Goal: Obtain resource: Obtain resource

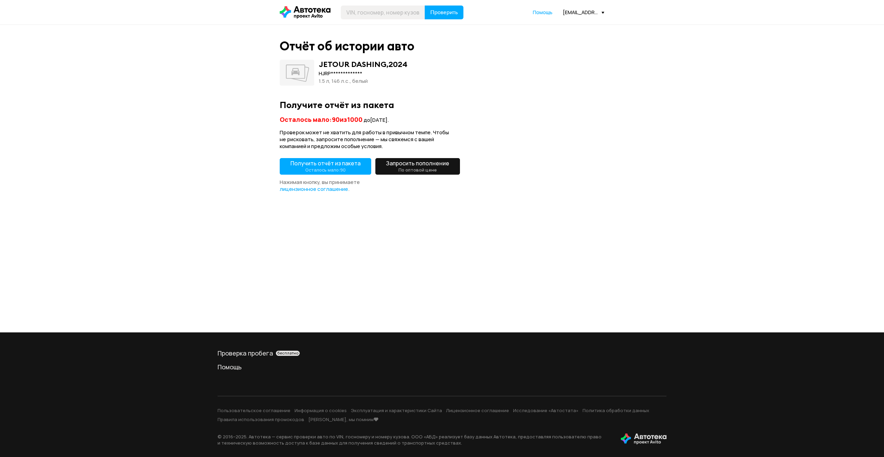
click at [335, 170] on small "Осталось мало: 90" at bounding box center [325, 170] width 40 height 6
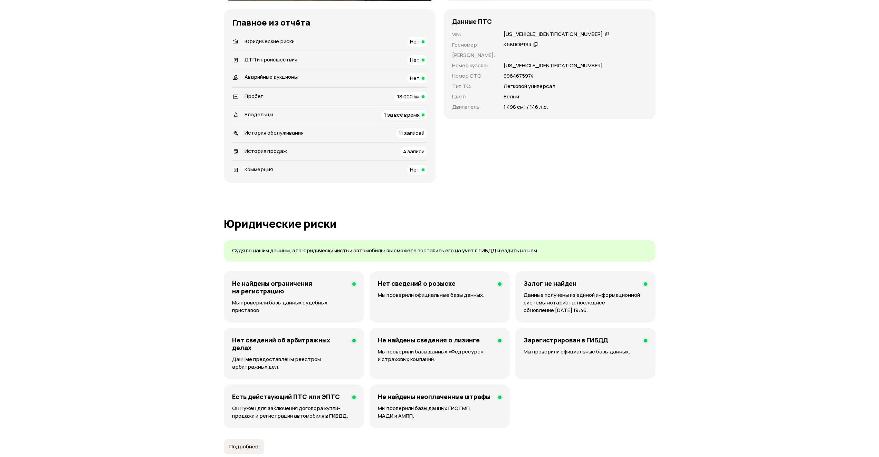
scroll to position [69, 0]
